Goal: Task Accomplishment & Management: Use online tool/utility

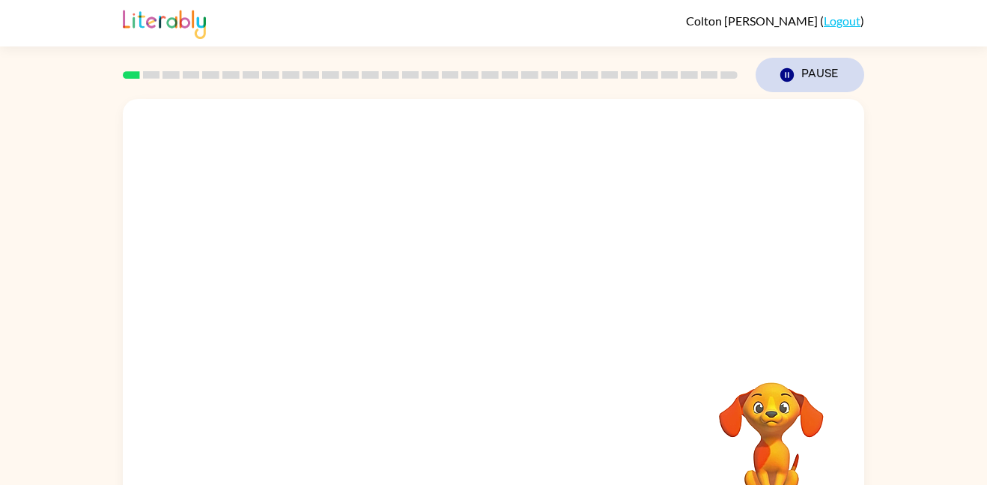
click at [795, 74] on icon "Pause" at bounding box center [787, 75] width 16 height 16
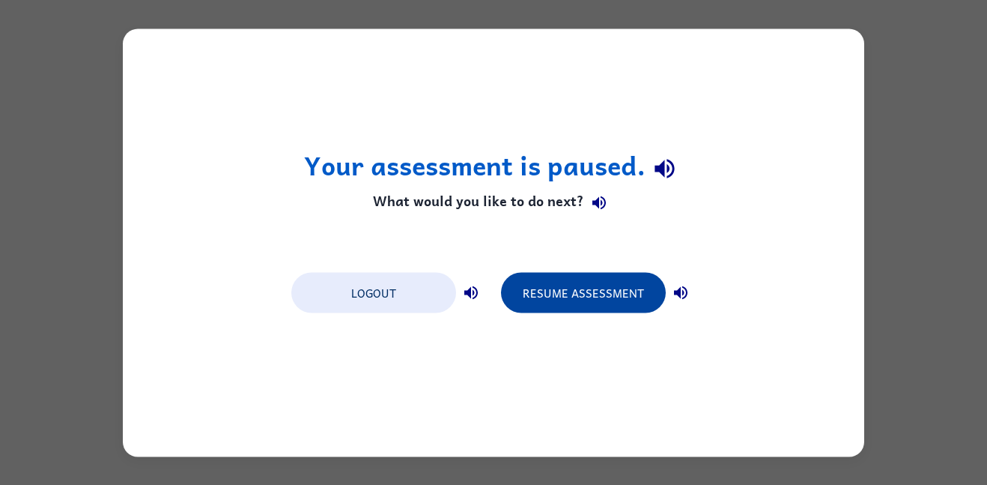
click at [543, 284] on button "Resume Assessment" at bounding box center [583, 292] width 165 height 40
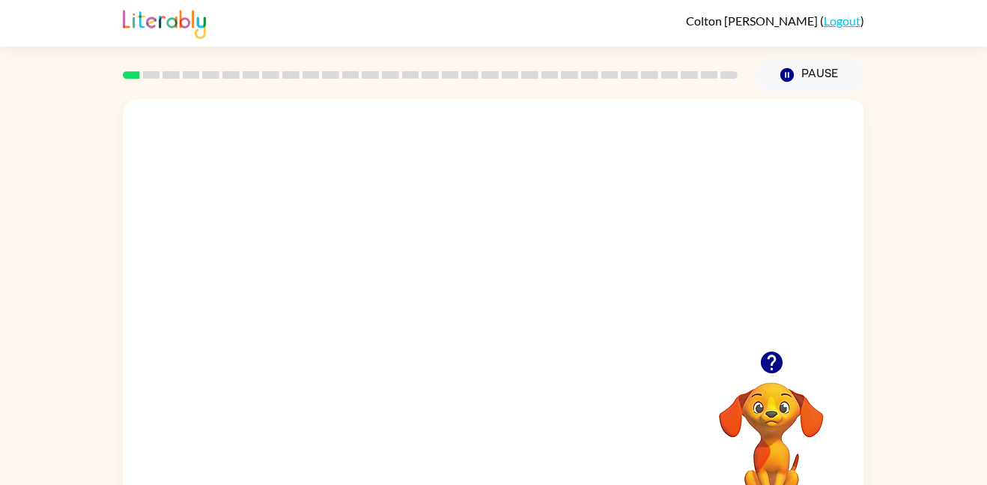
click at [581, 236] on video "Your browser must support playing .mp4 files to use Literably. Please try using…" at bounding box center [493, 225] width 741 height 252
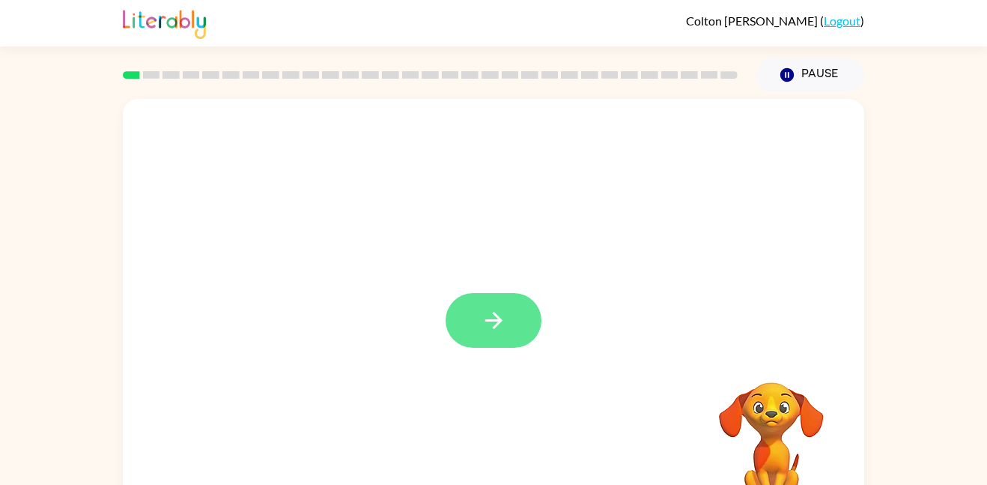
click at [488, 329] on icon "button" at bounding box center [494, 320] width 26 height 26
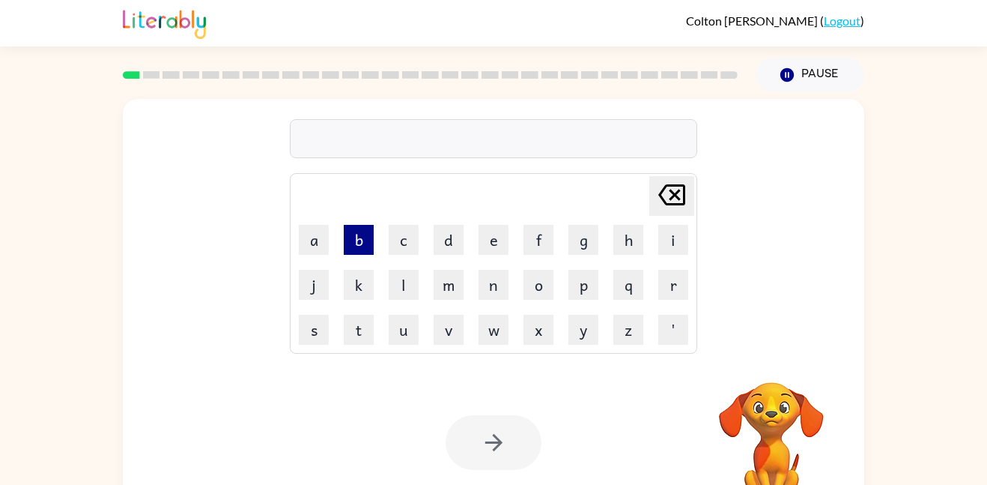
click at [356, 237] on button "b" at bounding box center [359, 240] width 30 height 30
type button "b"
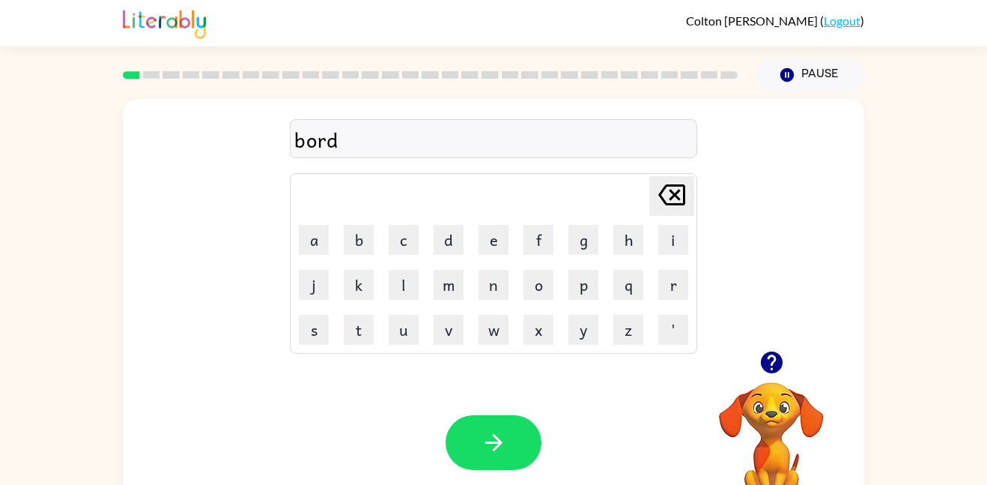
click at [304, 145] on div "bord" at bounding box center [493, 139] width 398 height 31
click at [386, 135] on div "bord" at bounding box center [493, 139] width 398 height 31
click at [503, 449] on icon "button" at bounding box center [494, 442] width 26 height 26
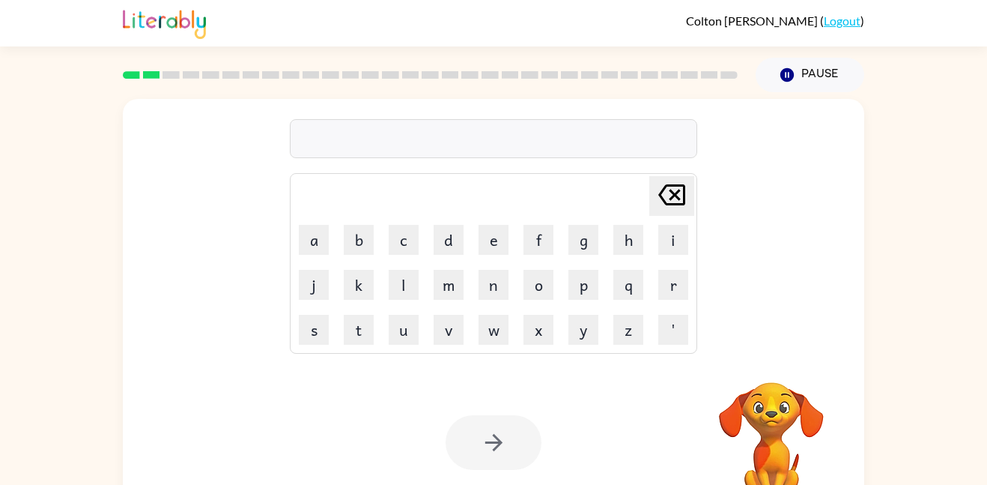
click at [548, 139] on div at bounding box center [493, 138] width 407 height 39
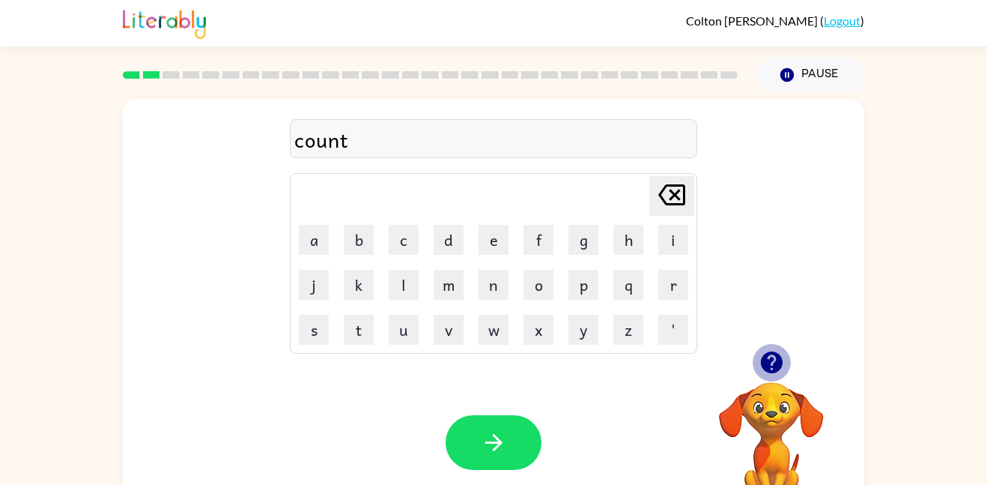
click at [768, 365] on icon "button" at bounding box center [771, 362] width 22 height 22
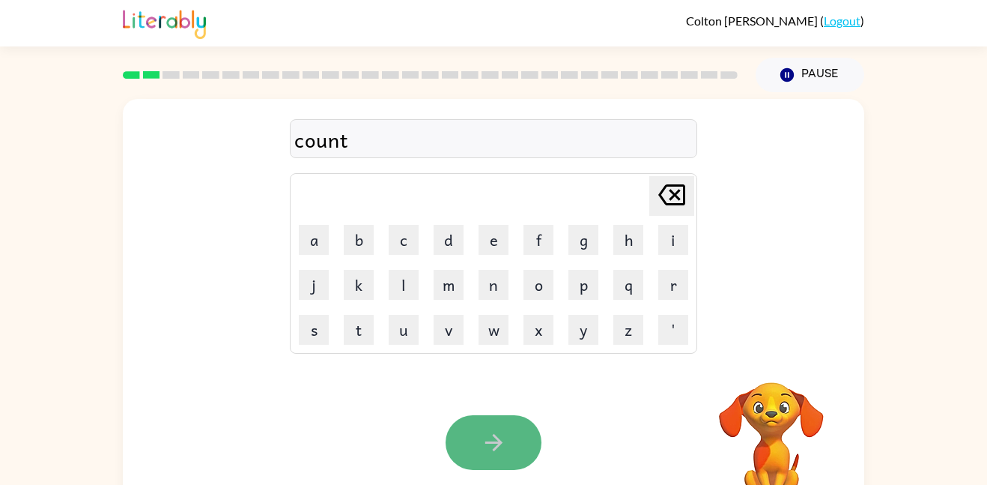
click at [469, 453] on button "button" at bounding box center [494, 442] width 96 height 55
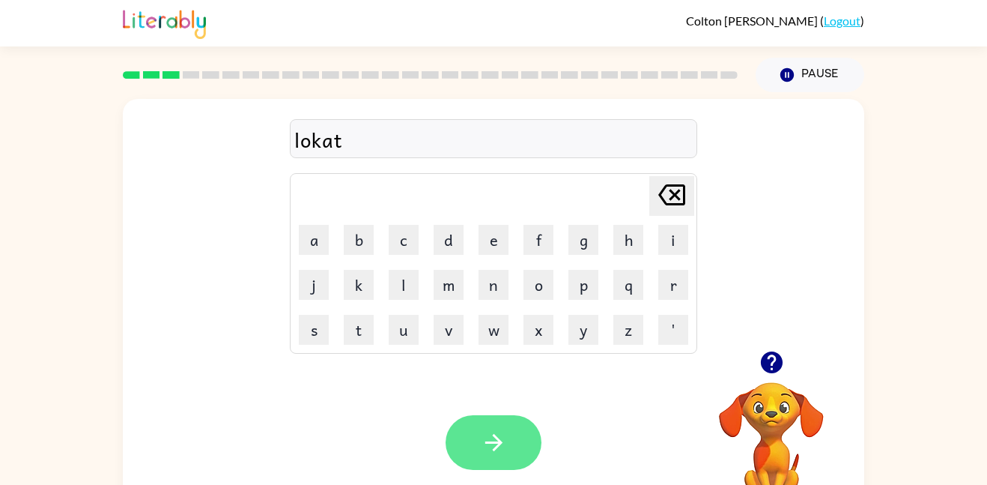
click at [511, 434] on button "button" at bounding box center [494, 442] width 96 height 55
click at [513, 448] on button "button" at bounding box center [494, 442] width 96 height 55
click at [455, 446] on button "button" at bounding box center [494, 442] width 96 height 55
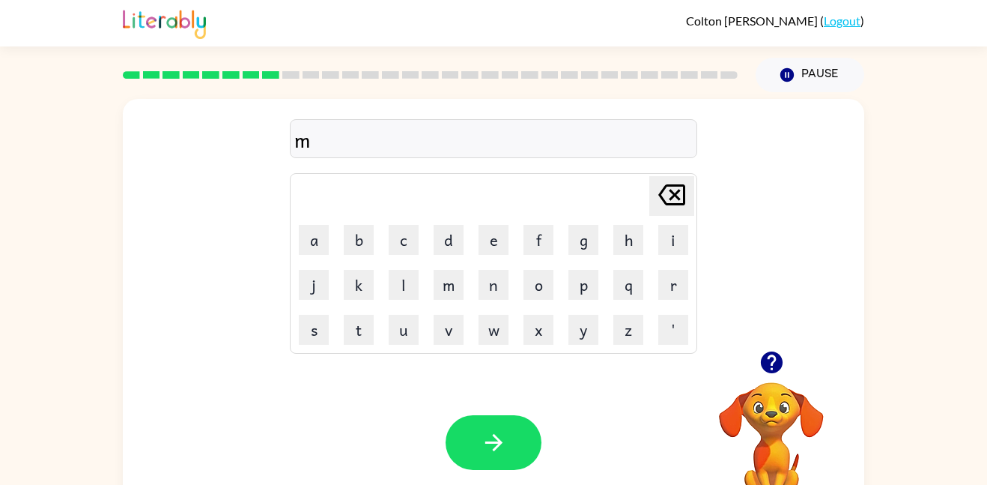
click at [770, 364] on icon "button" at bounding box center [771, 362] width 22 height 22
click at [759, 357] on icon "button" at bounding box center [772, 362] width 26 height 26
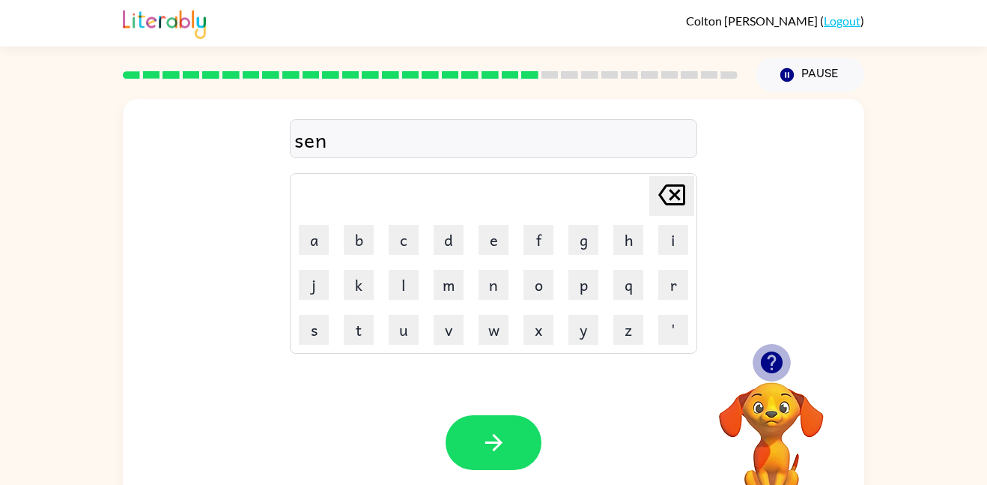
click at [766, 359] on icon "button" at bounding box center [771, 362] width 22 height 22
click at [360, 293] on button "k" at bounding box center [359, 285] width 30 height 30
click at [491, 243] on button "e" at bounding box center [494, 240] width 30 height 30
click at [684, 297] on button "r" at bounding box center [673, 285] width 30 height 30
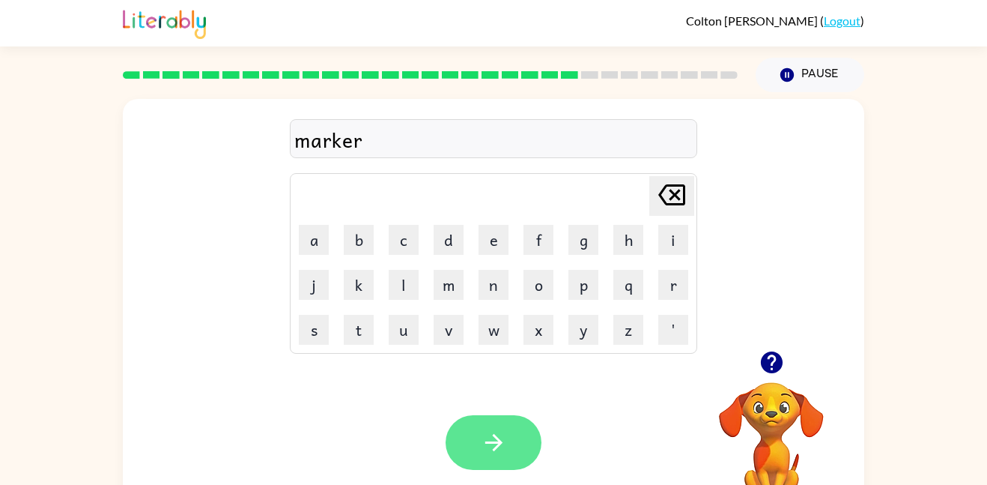
click at [529, 435] on button "button" at bounding box center [494, 442] width 96 height 55
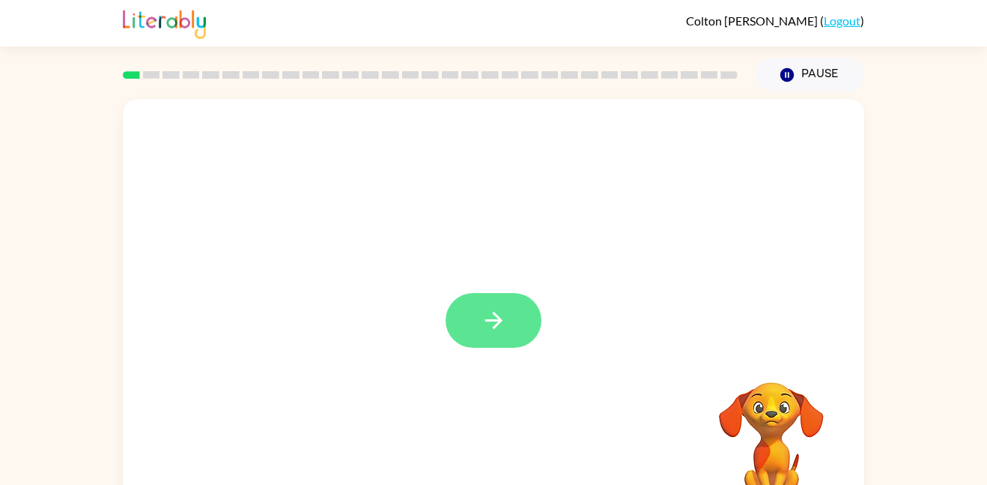
click at [461, 306] on button "button" at bounding box center [494, 320] width 96 height 55
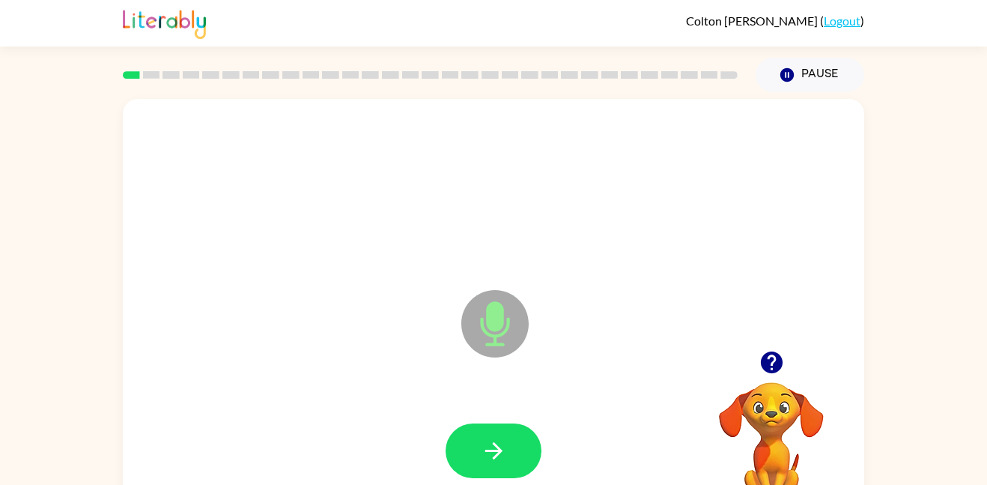
click at [487, 327] on icon at bounding box center [494, 323] width 67 height 67
click at [521, 443] on button "button" at bounding box center [494, 450] width 96 height 55
click at [495, 317] on icon "Microphone The Microphone is here when it is your turn to talk" at bounding box center [570, 342] width 225 height 112
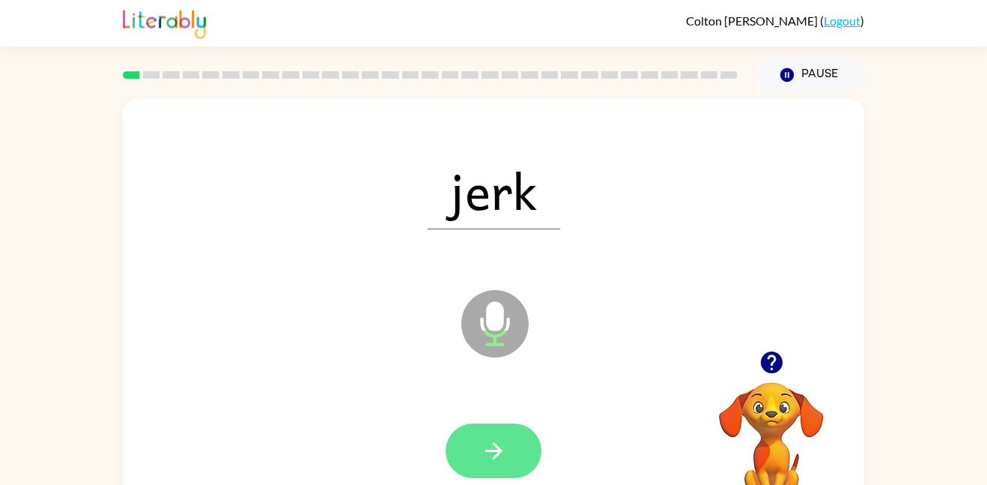
click at [506, 437] on button "button" at bounding box center [494, 450] width 96 height 55
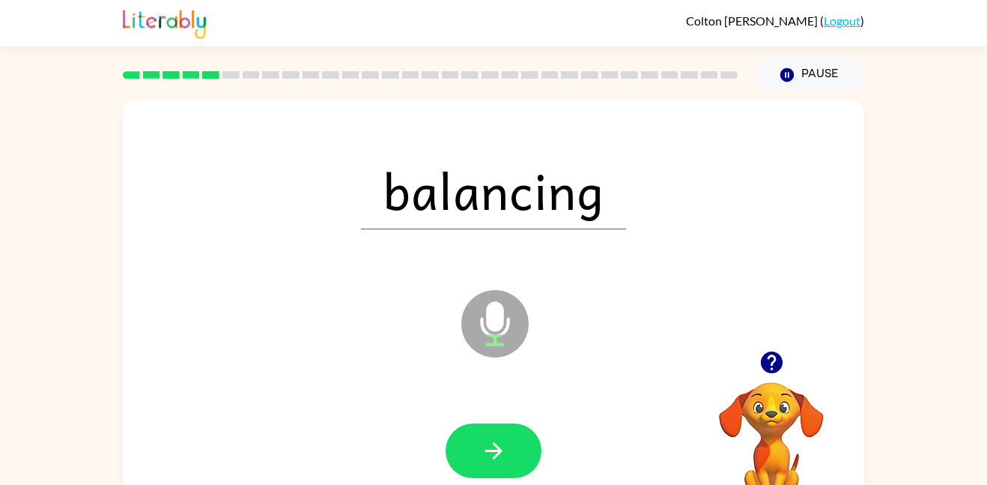
click at [767, 364] on icon "button" at bounding box center [771, 362] width 22 height 22
click at [491, 452] on icon "button" at bounding box center [494, 450] width 26 height 26
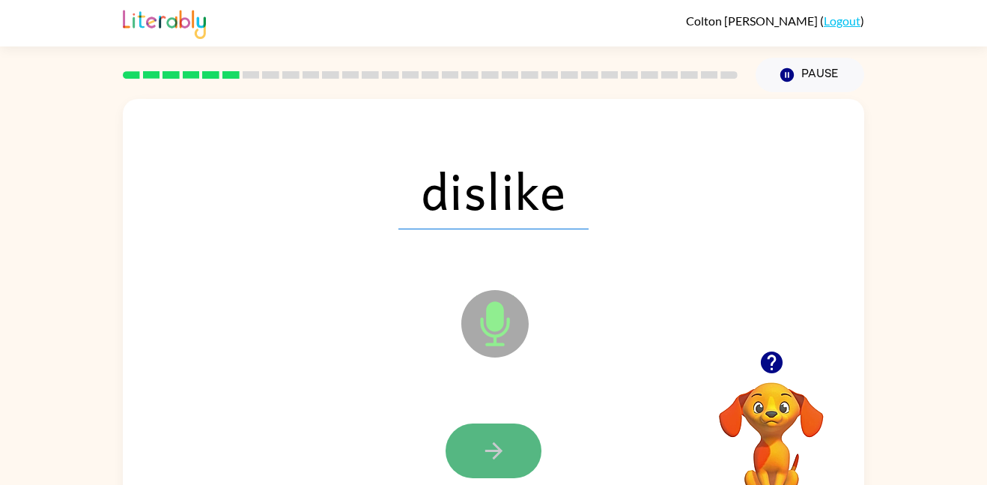
click at [523, 461] on button "button" at bounding box center [494, 450] width 96 height 55
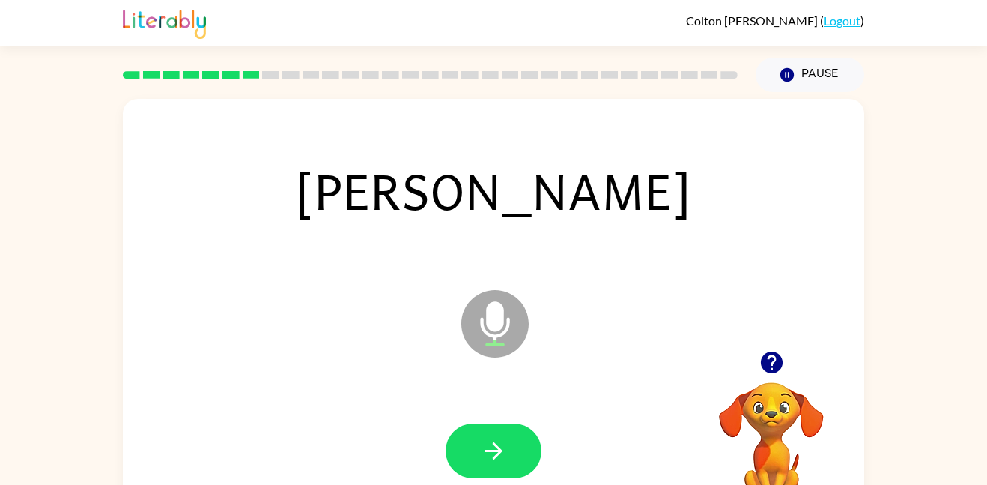
click at [523, 461] on button "button" at bounding box center [494, 450] width 96 height 55
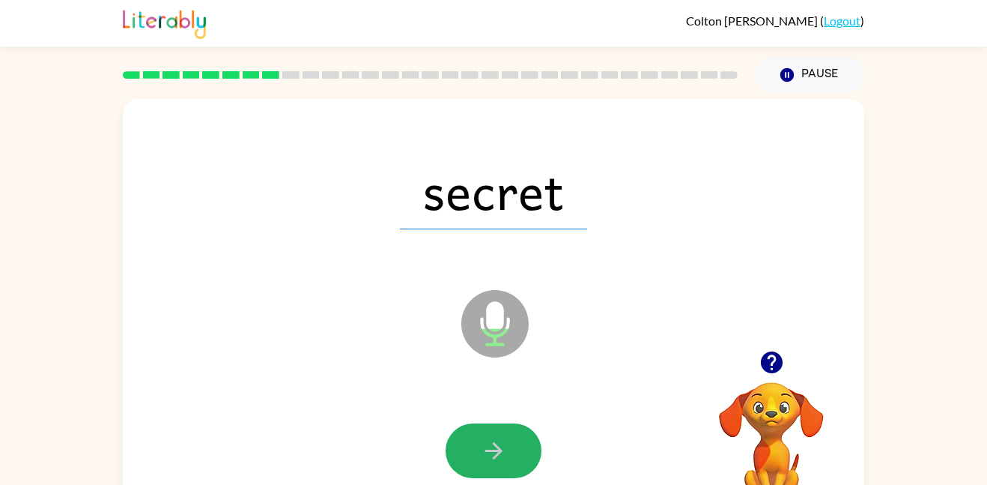
click at [523, 461] on button "button" at bounding box center [494, 450] width 96 height 55
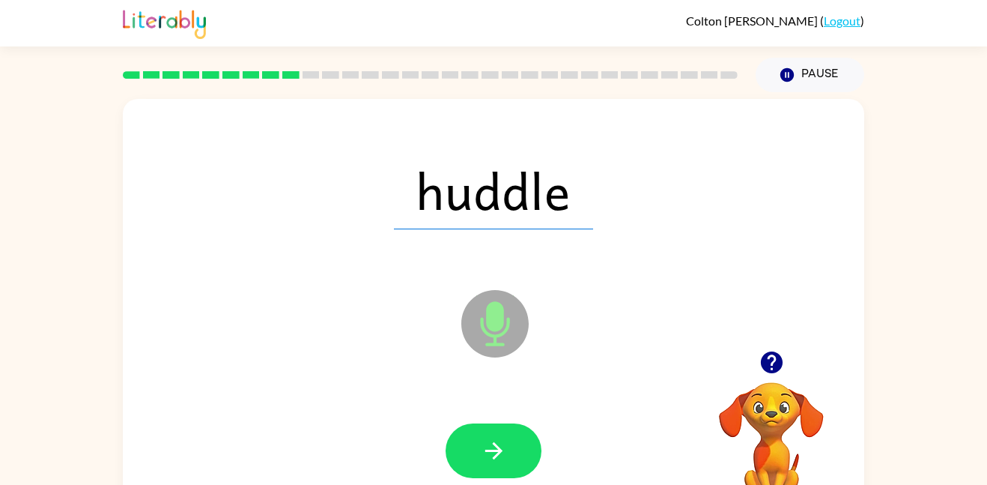
click at [523, 461] on button "button" at bounding box center [494, 450] width 96 height 55
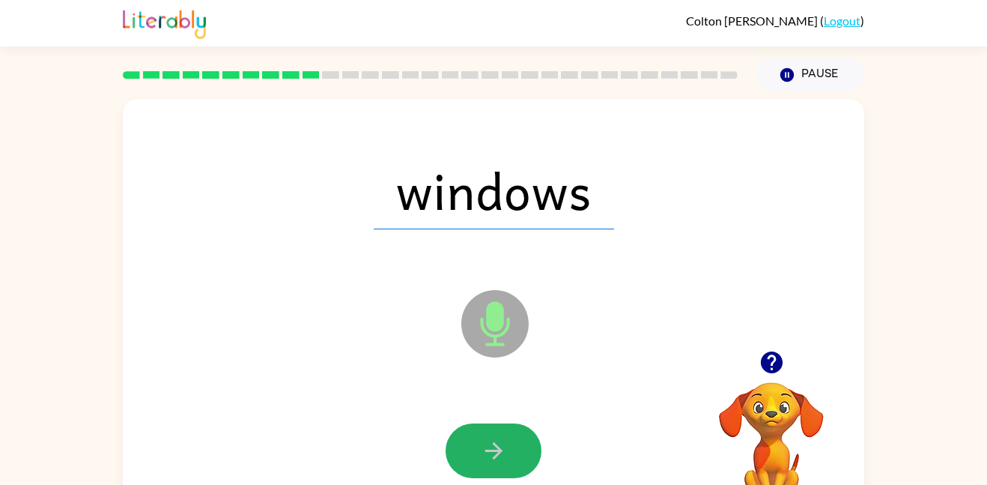
click at [523, 461] on button "button" at bounding box center [494, 450] width 96 height 55
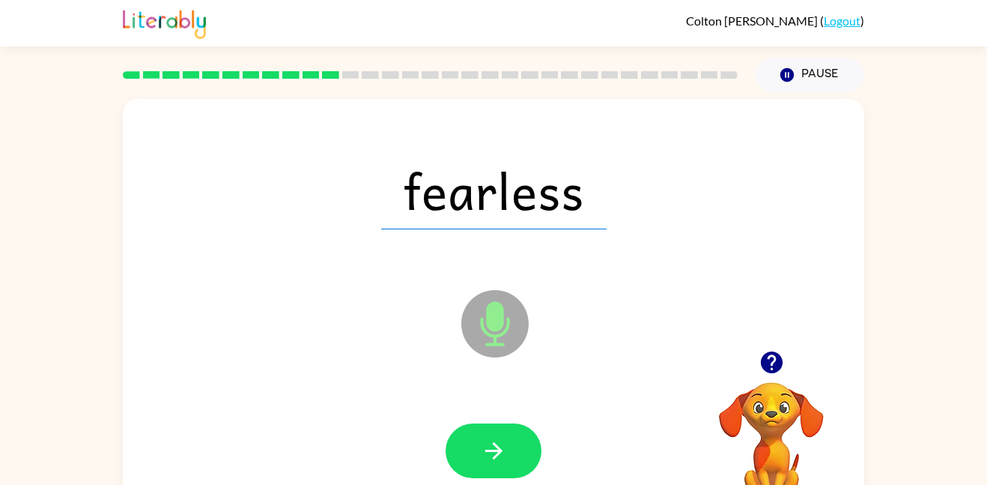
click at [523, 461] on button "button" at bounding box center [494, 450] width 96 height 55
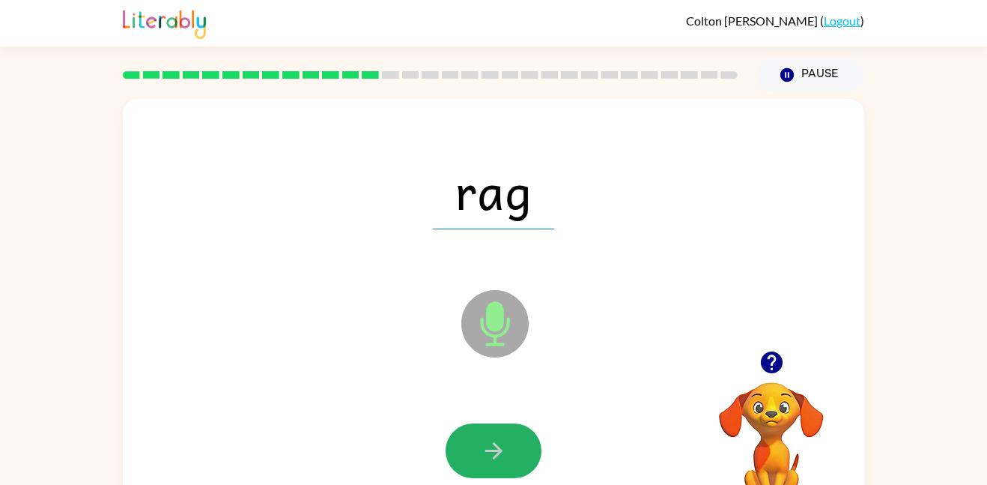
click at [523, 461] on button "button" at bounding box center [494, 450] width 96 height 55
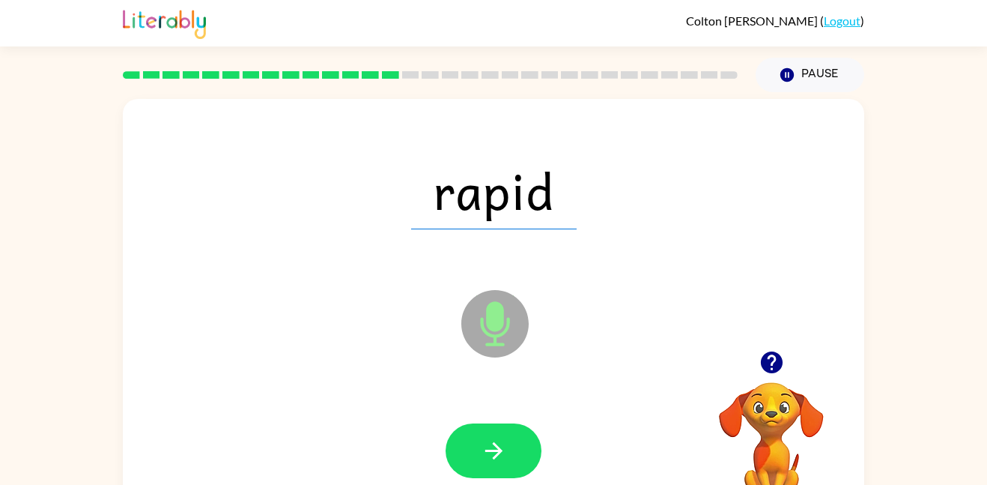
click at [523, 461] on button "button" at bounding box center [494, 450] width 96 height 55
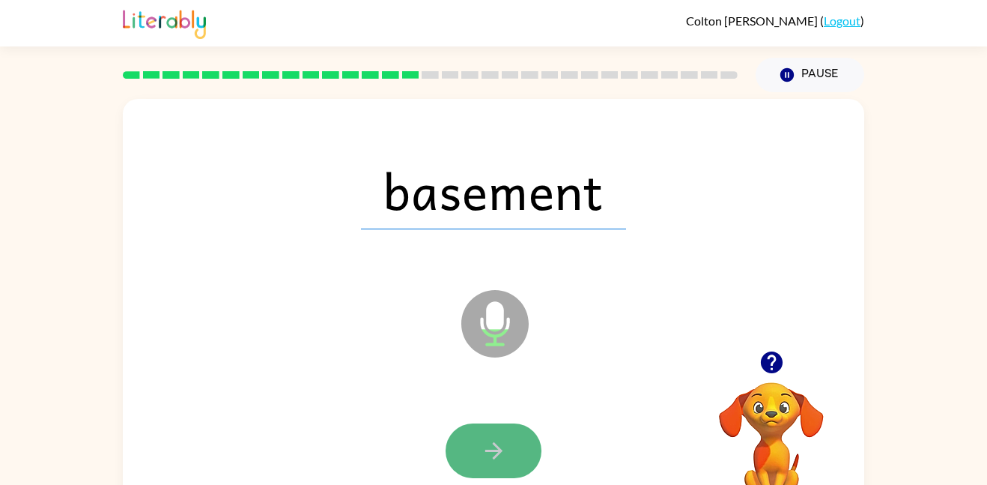
click at [471, 452] on button "button" at bounding box center [494, 450] width 96 height 55
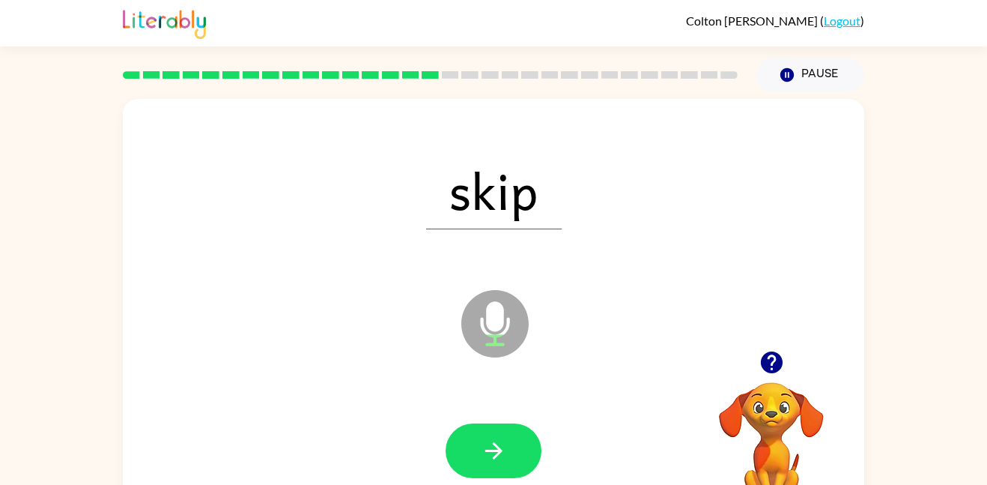
click at [471, 452] on button "button" at bounding box center [494, 450] width 96 height 55
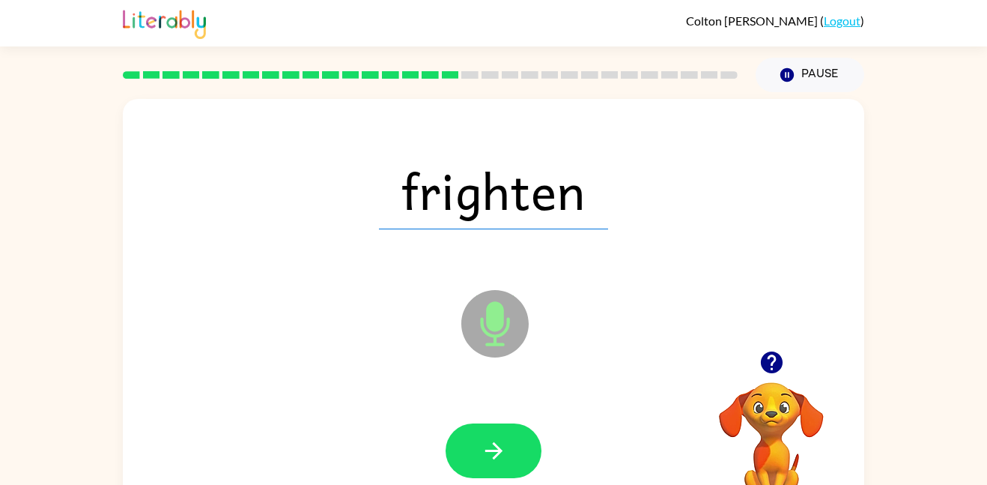
click at [471, 452] on button "button" at bounding box center [494, 450] width 96 height 55
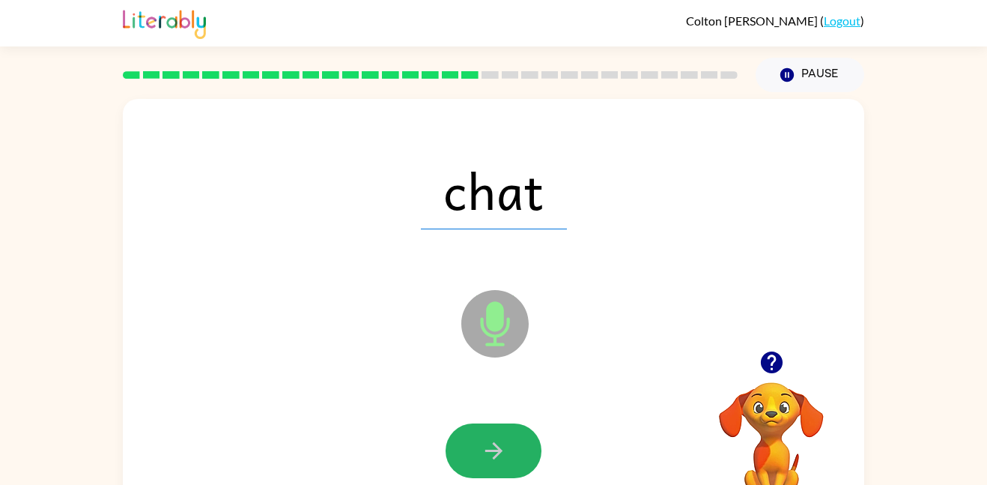
click at [471, 452] on button "button" at bounding box center [494, 450] width 96 height 55
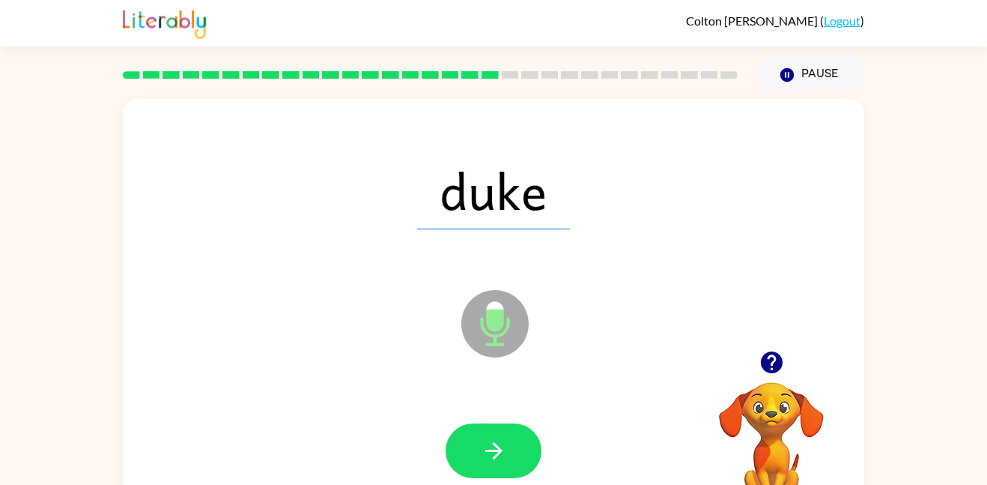
click at [471, 452] on button "button" at bounding box center [494, 450] width 96 height 55
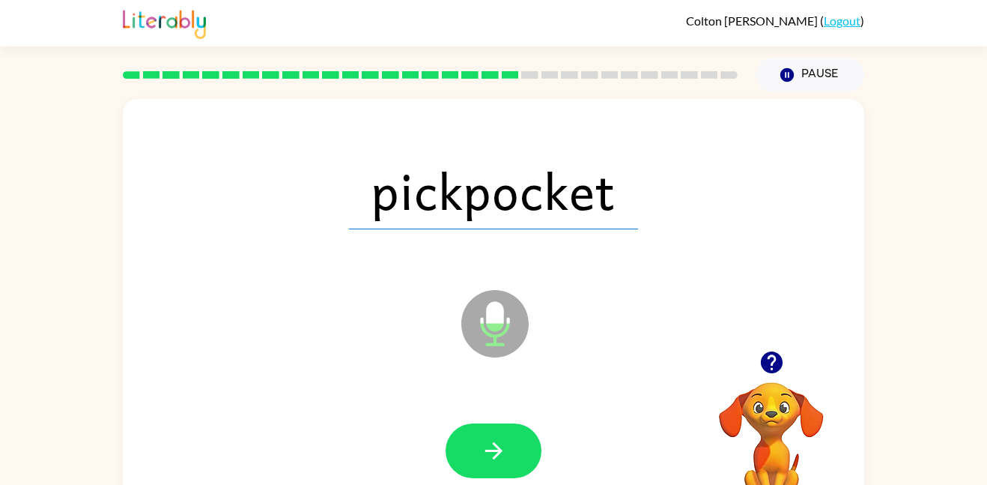
click at [471, 452] on button "button" at bounding box center [494, 450] width 96 height 55
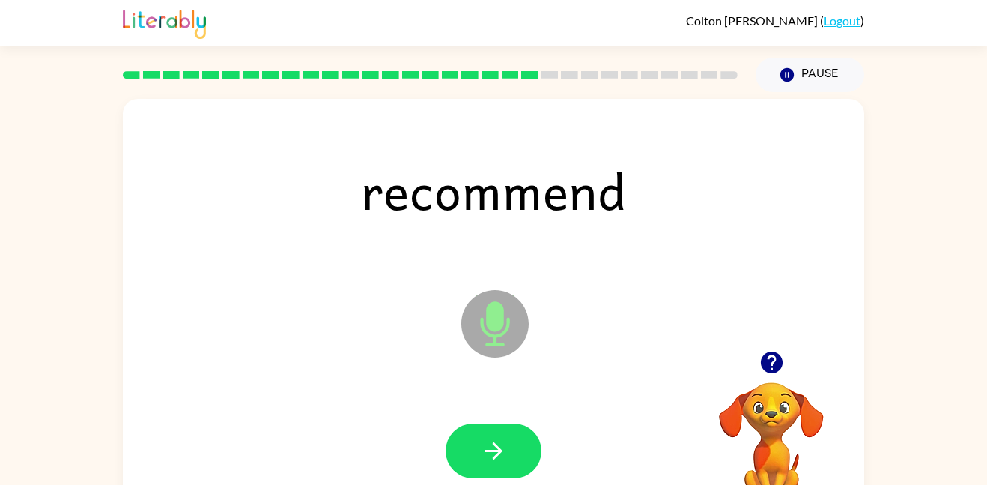
click at [471, 452] on button "button" at bounding box center [494, 450] width 96 height 55
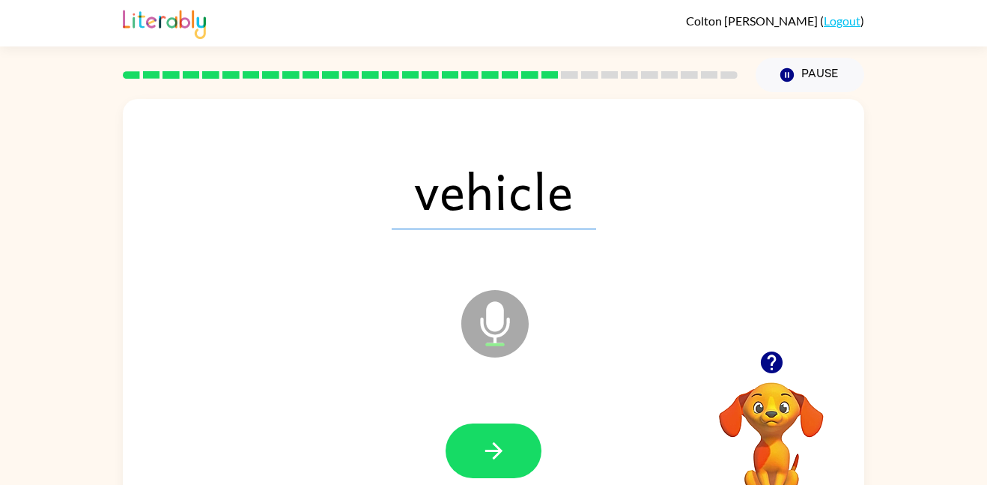
click at [471, 452] on button "button" at bounding box center [494, 450] width 96 height 55
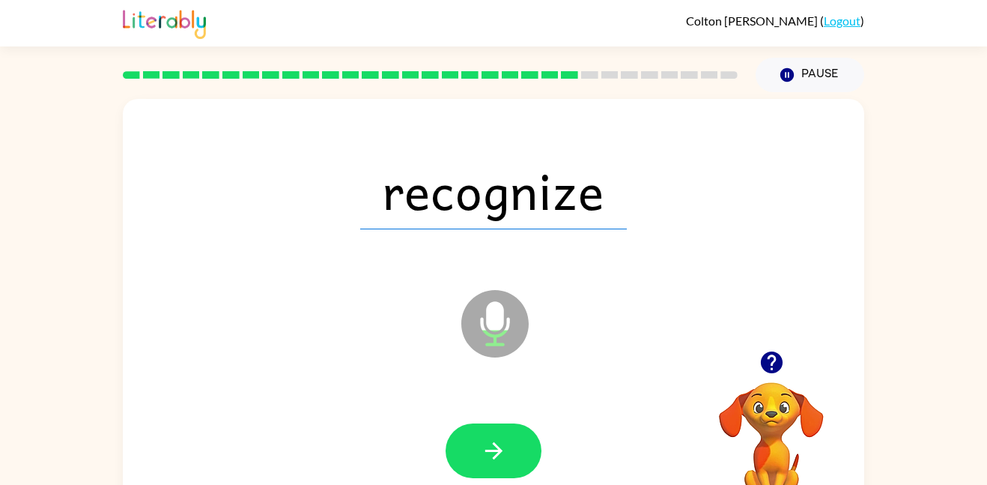
click at [471, 452] on button "button" at bounding box center [494, 450] width 96 height 55
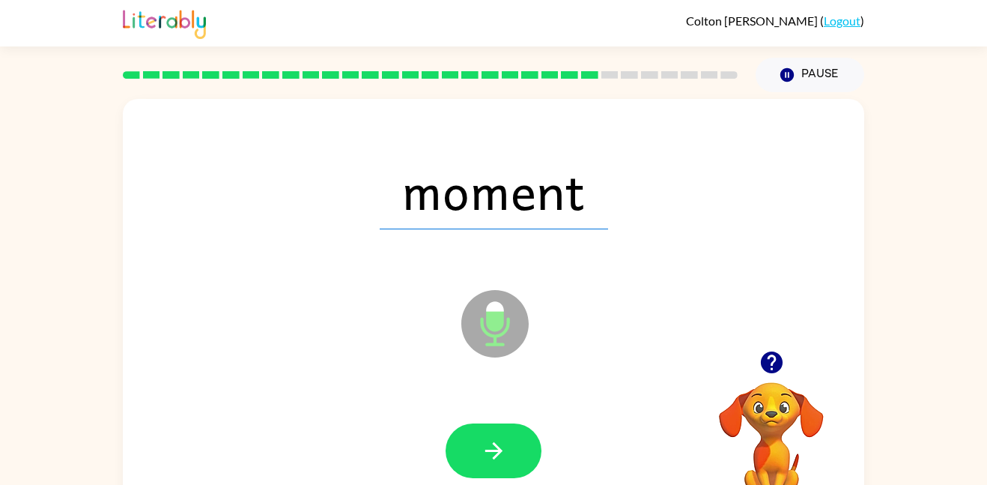
click at [471, 452] on button "button" at bounding box center [494, 450] width 96 height 55
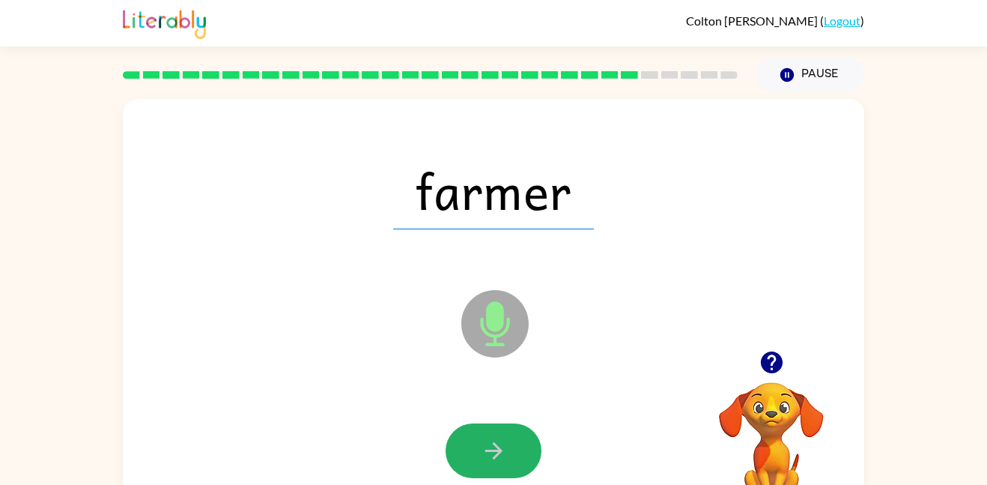
click at [471, 452] on button "button" at bounding box center [494, 450] width 96 height 55
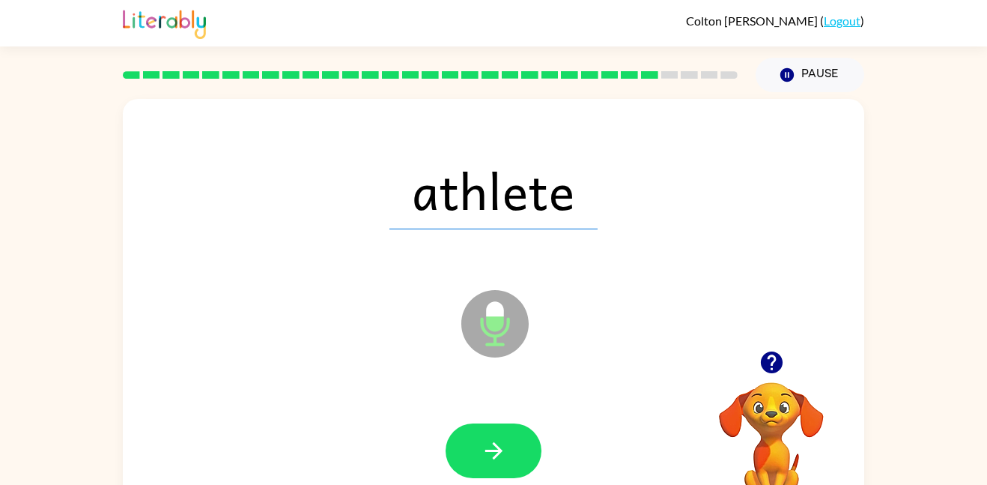
click at [471, 452] on button "button" at bounding box center [494, 450] width 96 height 55
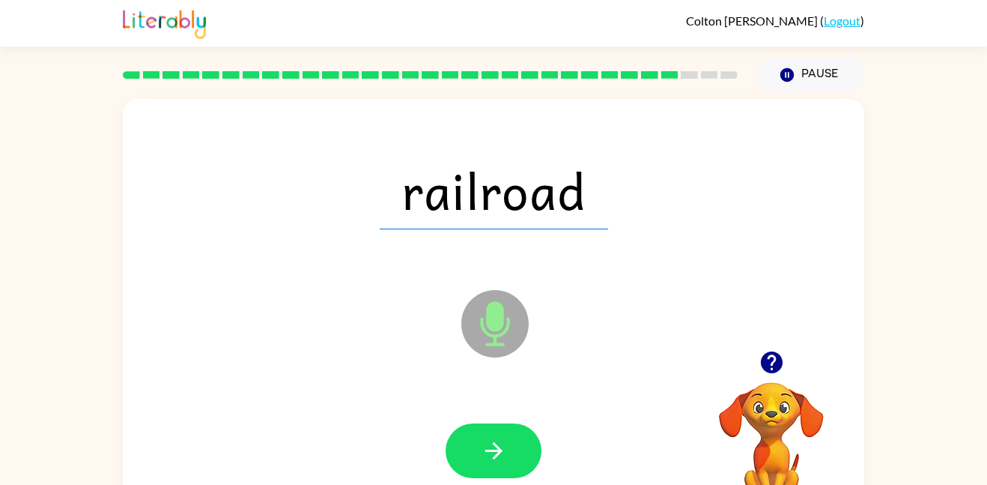
click at [471, 452] on button "button" at bounding box center [494, 450] width 96 height 55
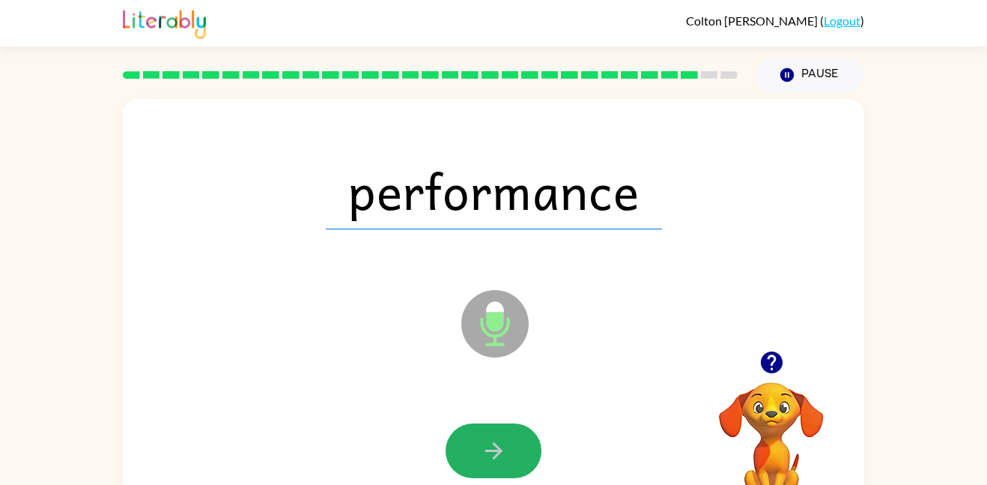
click at [471, 452] on button "button" at bounding box center [494, 450] width 96 height 55
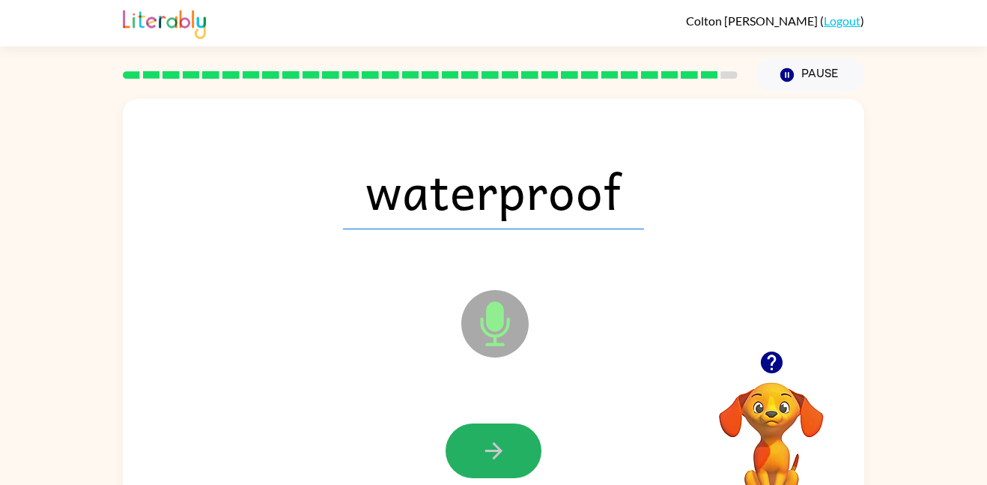
click at [471, 452] on button "button" at bounding box center [494, 450] width 96 height 55
